Goal: Transaction & Acquisition: Subscribe to service/newsletter

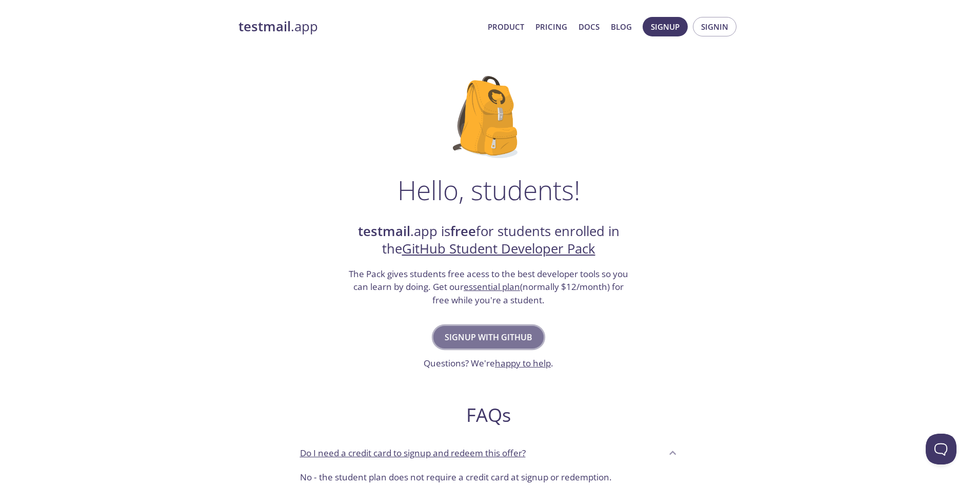
click at [479, 343] on span "Signup with GitHub" at bounding box center [489, 337] width 88 height 14
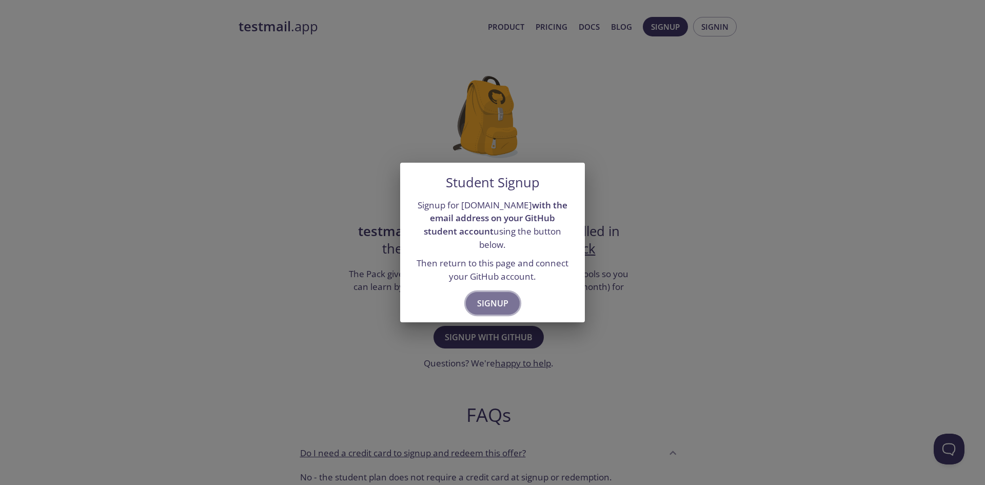
click at [485, 303] on span "Signup" at bounding box center [492, 303] width 31 height 14
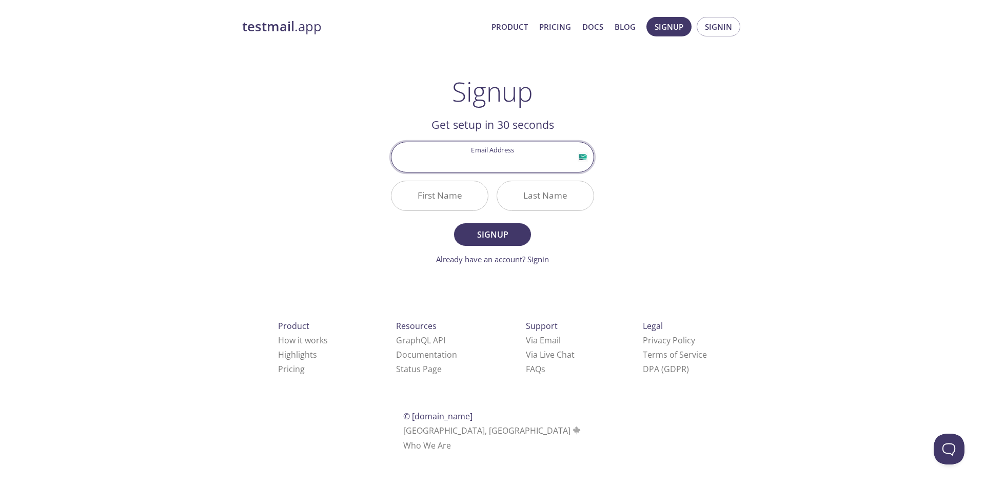
click at [485, 167] on input "Email Address" at bounding box center [492, 156] width 202 height 29
click at [458, 160] on input "Email Address" at bounding box center [492, 156] width 202 height 29
click at [346, 157] on div "testmail .app Product Pricing Docs Blog Signup Signin Signup Get setup in 30 se…" at bounding box center [492, 245] width 525 height 471
click at [451, 156] on input "Email Address" at bounding box center [492, 156] width 202 height 29
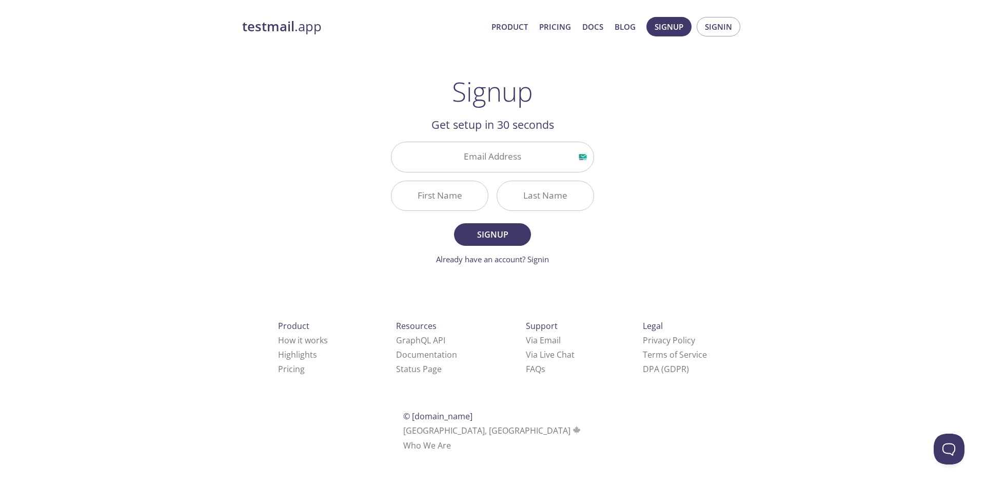
click at [313, 186] on div "testmail .app Product Pricing Docs Blog Signup Signin Signup Get setup in 30 se…" at bounding box center [492, 245] width 525 height 471
click at [480, 157] on input "Email Address" at bounding box center [492, 156] width 202 height 29
type input "p"
type input "[EMAIL_ADDRESS][DOMAIN_NAME]"
click at [449, 202] on input "First Name" at bounding box center [439, 195] width 96 height 29
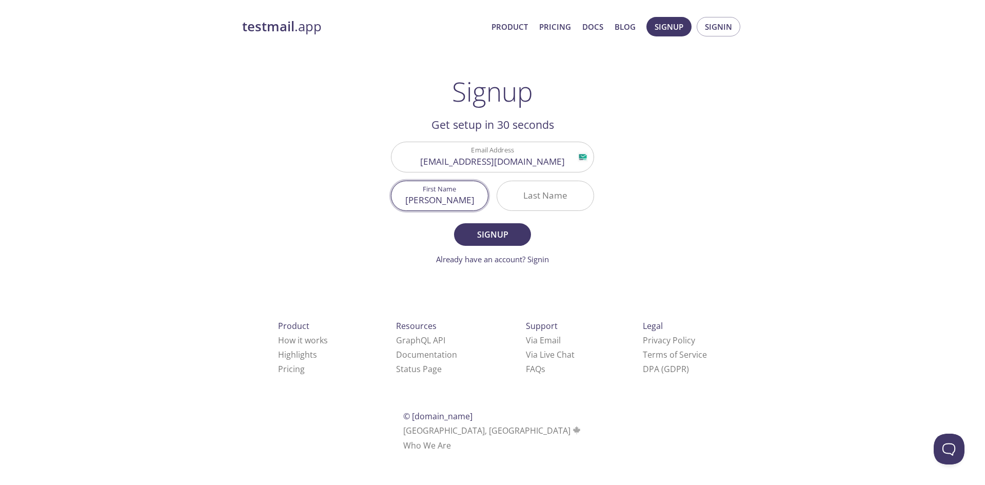
type input "[PERSON_NAME]"
click at [530, 203] on input "Last Name" at bounding box center [545, 195] width 96 height 29
type input "[PERSON_NAME]"
click at [523, 235] on button "Signup" at bounding box center [492, 234] width 77 height 23
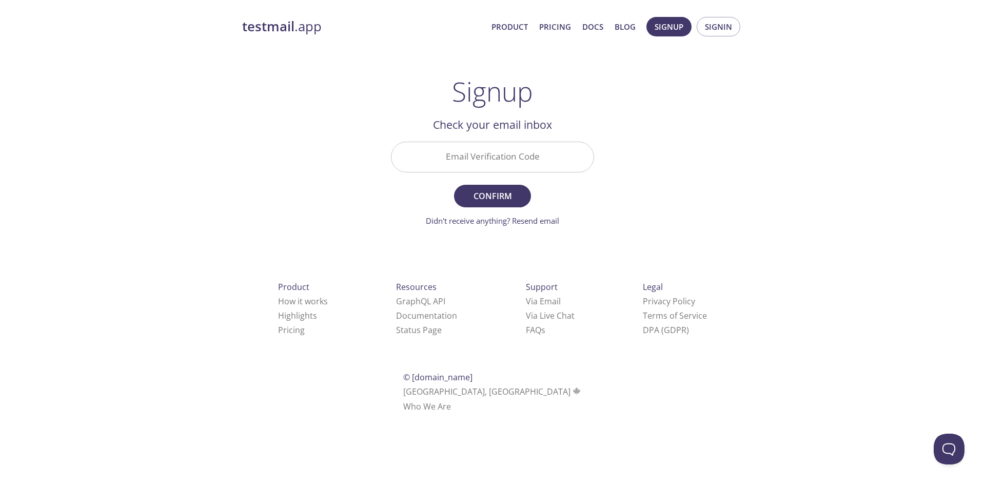
click at [493, 164] on input "Email Verification Code" at bounding box center [492, 156] width 202 height 29
click at [428, 161] on input "Email Verification Code" at bounding box center [492, 156] width 202 height 29
paste input "HAY331Y"
type input "HAY331Y"
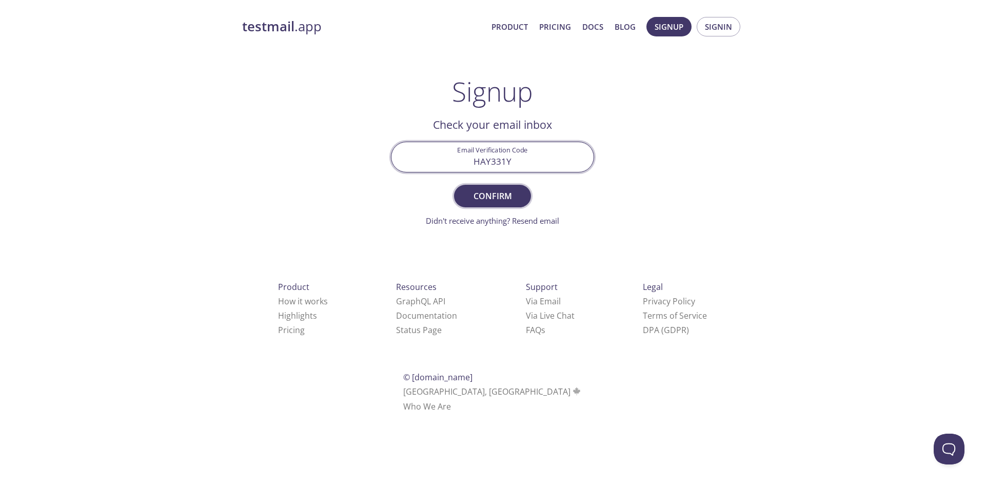
click at [511, 195] on span "Confirm" at bounding box center [492, 196] width 54 height 14
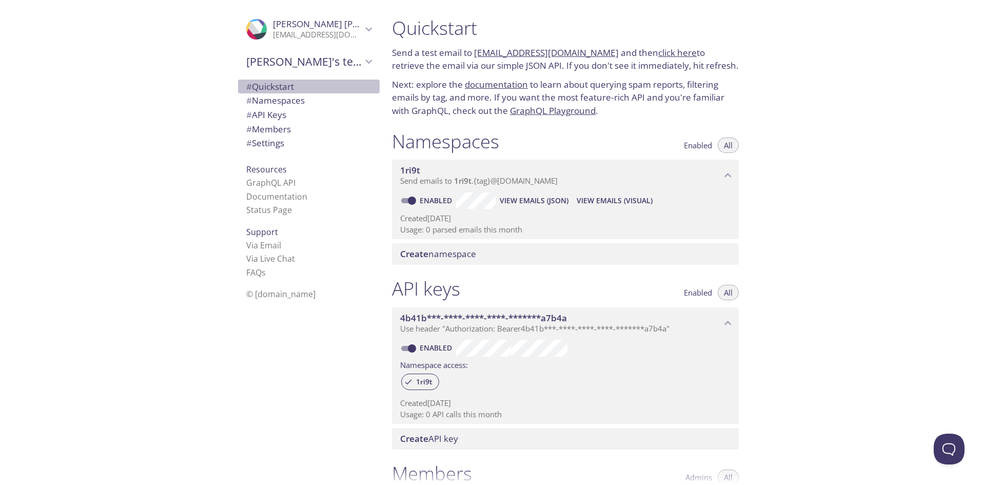
click at [278, 86] on span "# Quickstart" at bounding box center [270, 87] width 48 height 12
